Goal: Task Accomplishment & Management: Use online tool/utility

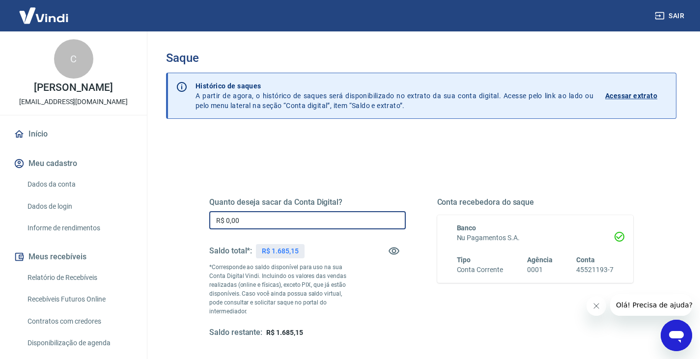
click at [283, 219] on input "R$ 0,00" at bounding box center [307, 220] width 196 height 18
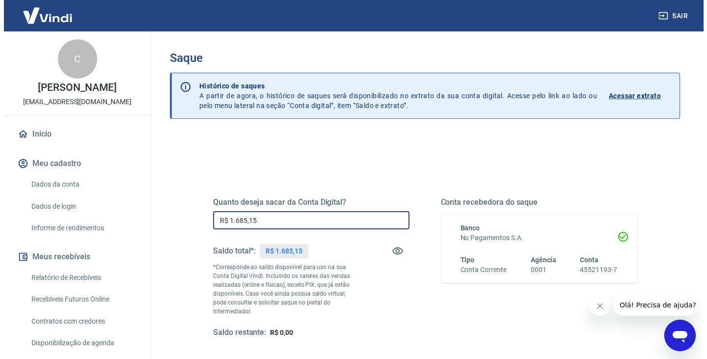
scroll to position [126, 0]
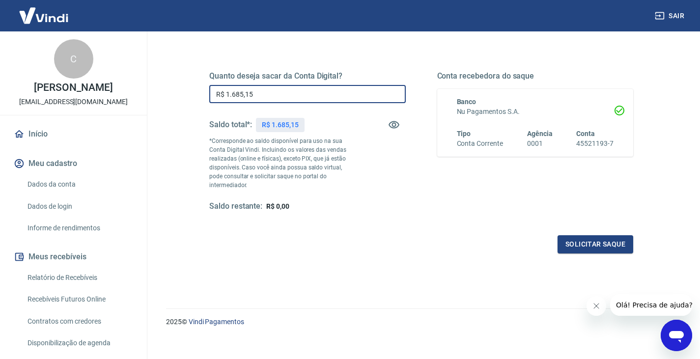
type input "R$ 1.685,15"
click at [636, 239] on div "Quanto deseja sacar da Conta Digital? R$ 1.685,15 ​ Saldo total*: R$ 1.685,15 *…" at bounding box center [420, 146] width 447 height 237
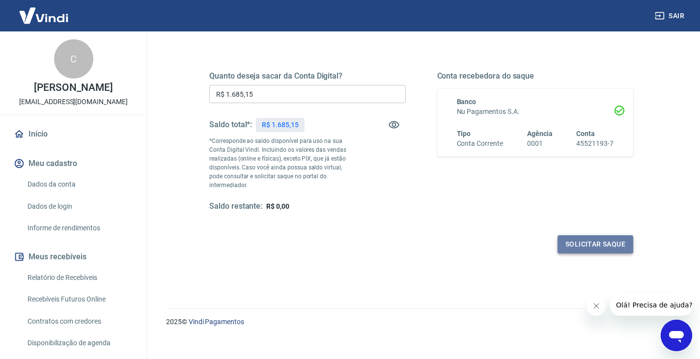
click at [609, 240] on button "Solicitar saque" at bounding box center [595, 244] width 76 height 18
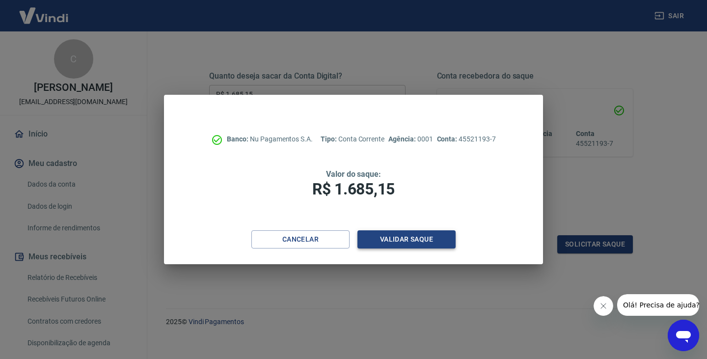
click at [441, 239] on button "Validar saque" at bounding box center [407, 239] width 98 height 18
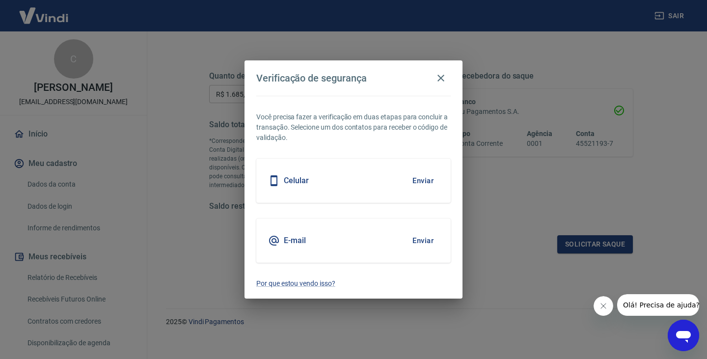
click at [424, 174] on button "Enviar" at bounding box center [423, 180] width 32 height 21
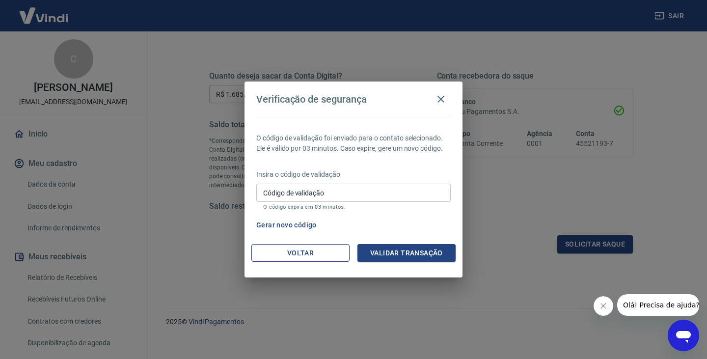
click at [322, 254] on button "Voltar" at bounding box center [300, 253] width 98 height 18
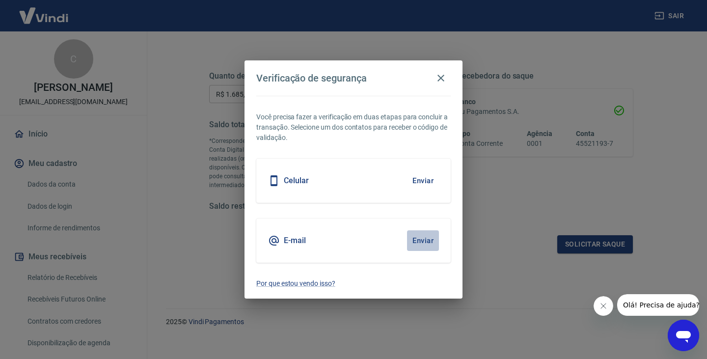
click at [422, 241] on button "Enviar" at bounding box center [423, 240] width 32 height 21
click at [421, 246] on button "Enviar" at bounding box center [423, 240] width 32 height 21
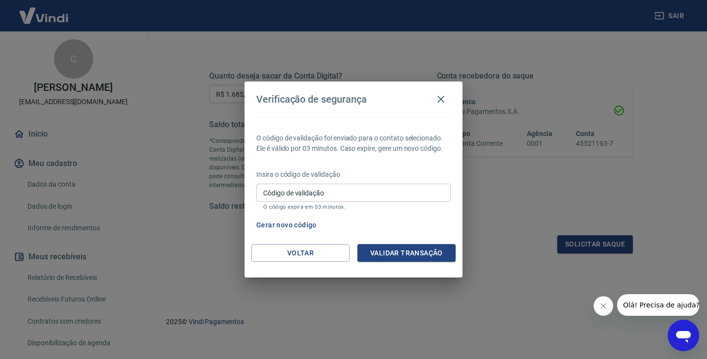
click at [419, 196] on input "Código de validação" at bounding box center [353, 193] width 195 height 18
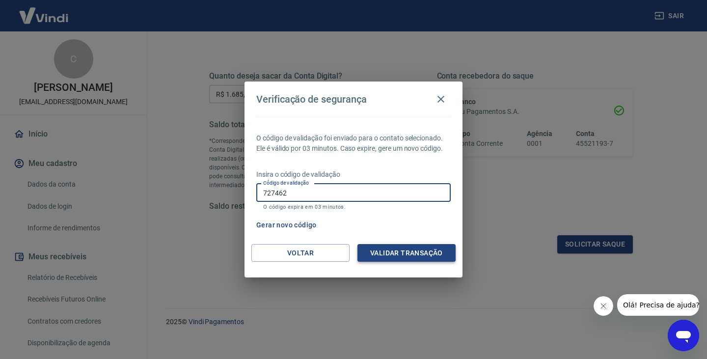
type input "727462"
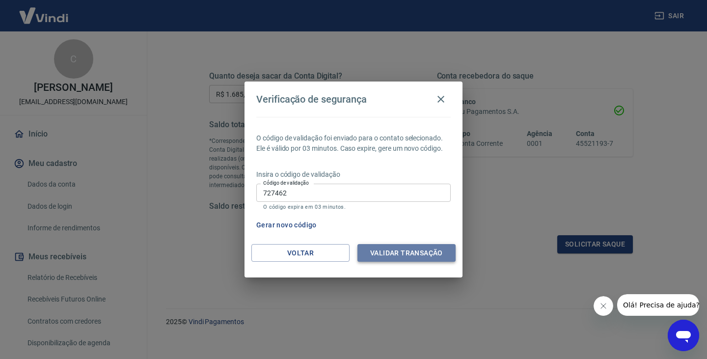
click at [427, 256] on button "Validar transação" at bounding box center [407, 253] width 98 height 18
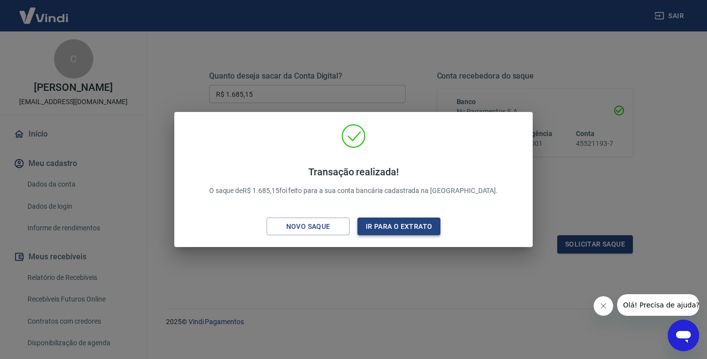
click at [426, 225] on button "Ir para o extrato" at bounding box center [399, 227] width 83 height 18
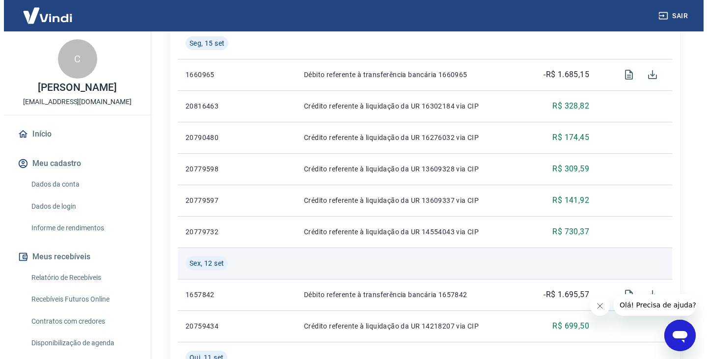
scroll to position [319, 0]
